Goal: Information Seeking & Learning: Learn about a topic

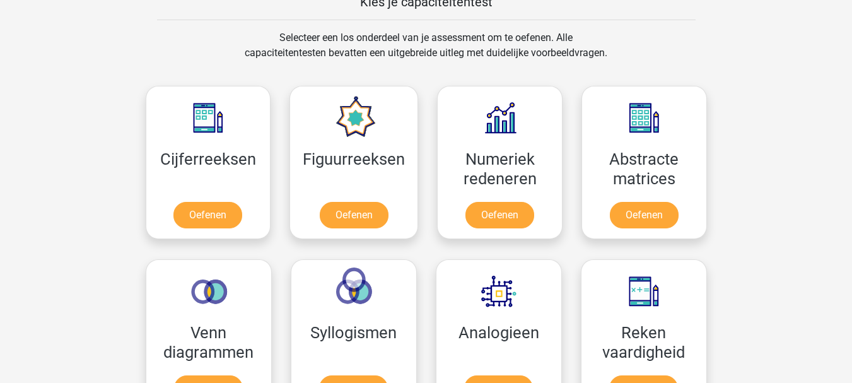
scroll to position [517, 0]
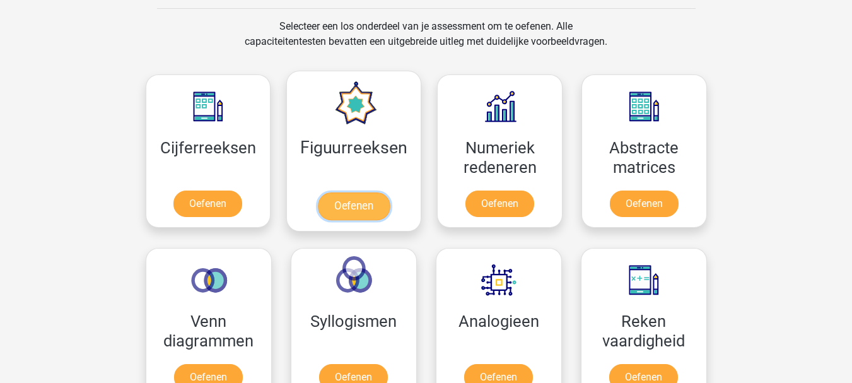
click at [353, 211] on link "Oefenen" at bounding box center [354, 206] width 72 height 28
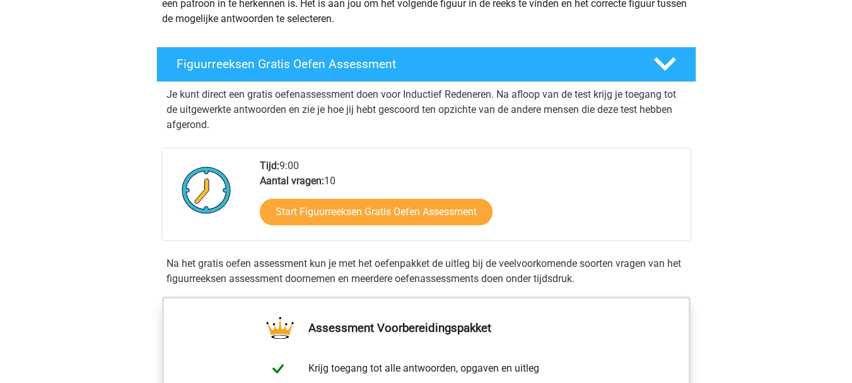
scroll to position [189, 0]
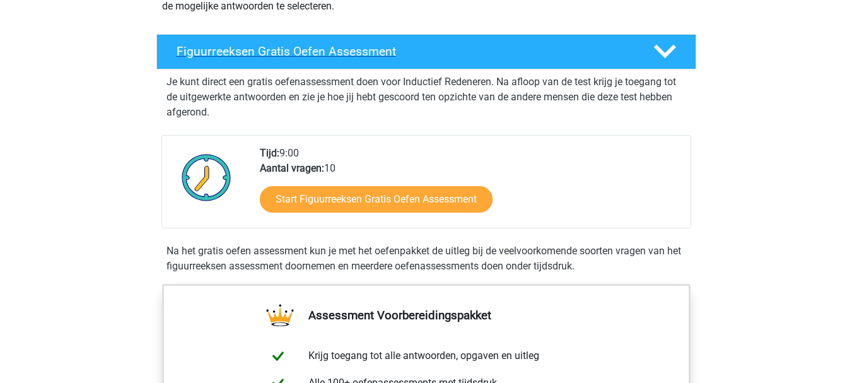
click at [660, 50] on polygon at bounding box center [665, 52] width 22 height 14
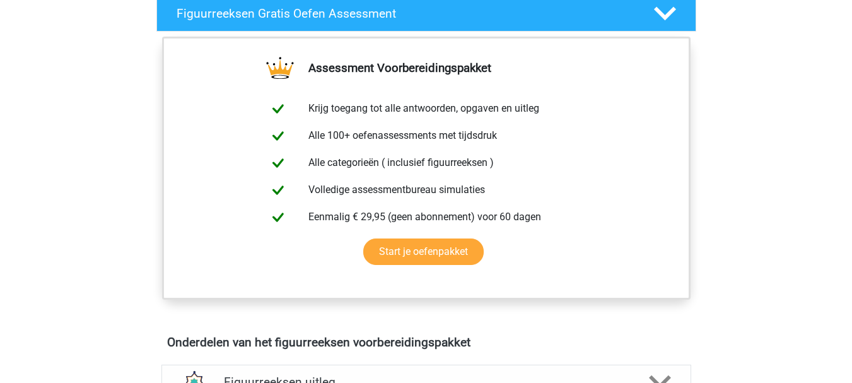
scroll to position [366, 0]
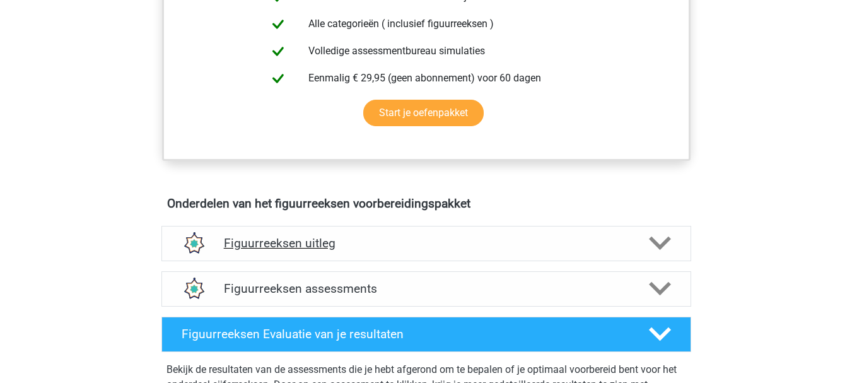
click at [656, 248] on icon at bounding box center [660, 243] width 22 height 22
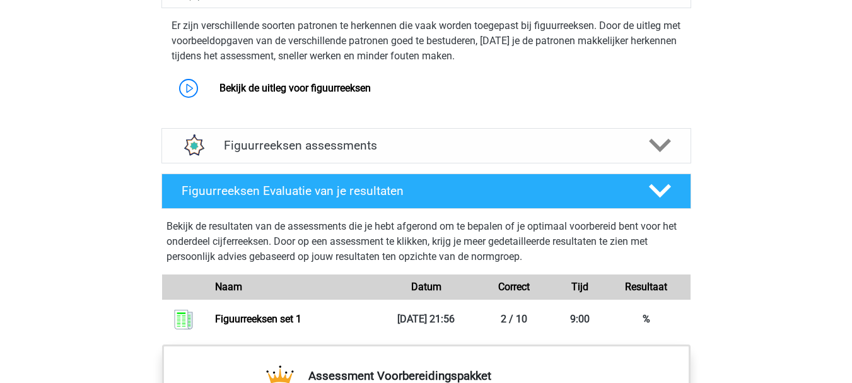
scroll to position [593, 0]
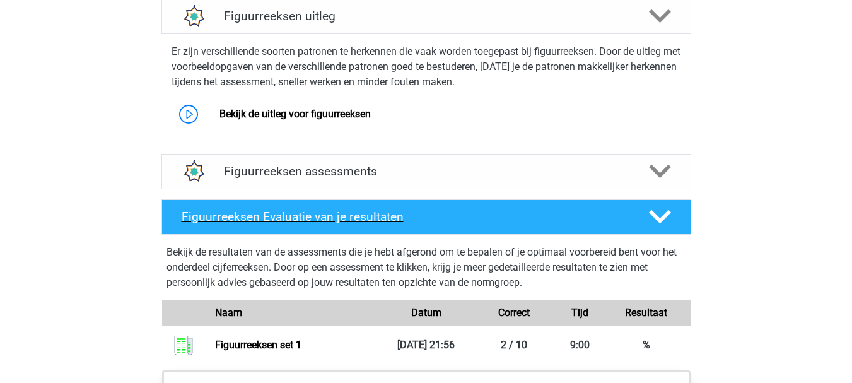
click at [664, 217] on polygon at bounding box center [660, 217] width 22 height 14
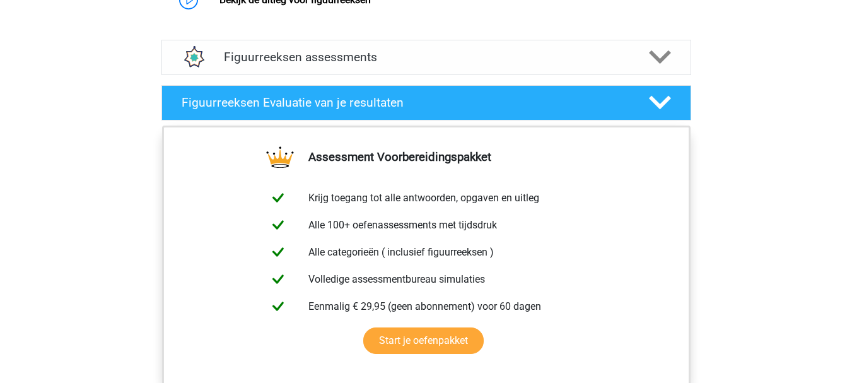
scroll to position [669, 0]
